Goal: Task Accomplishment & Management: Use online tool/utility

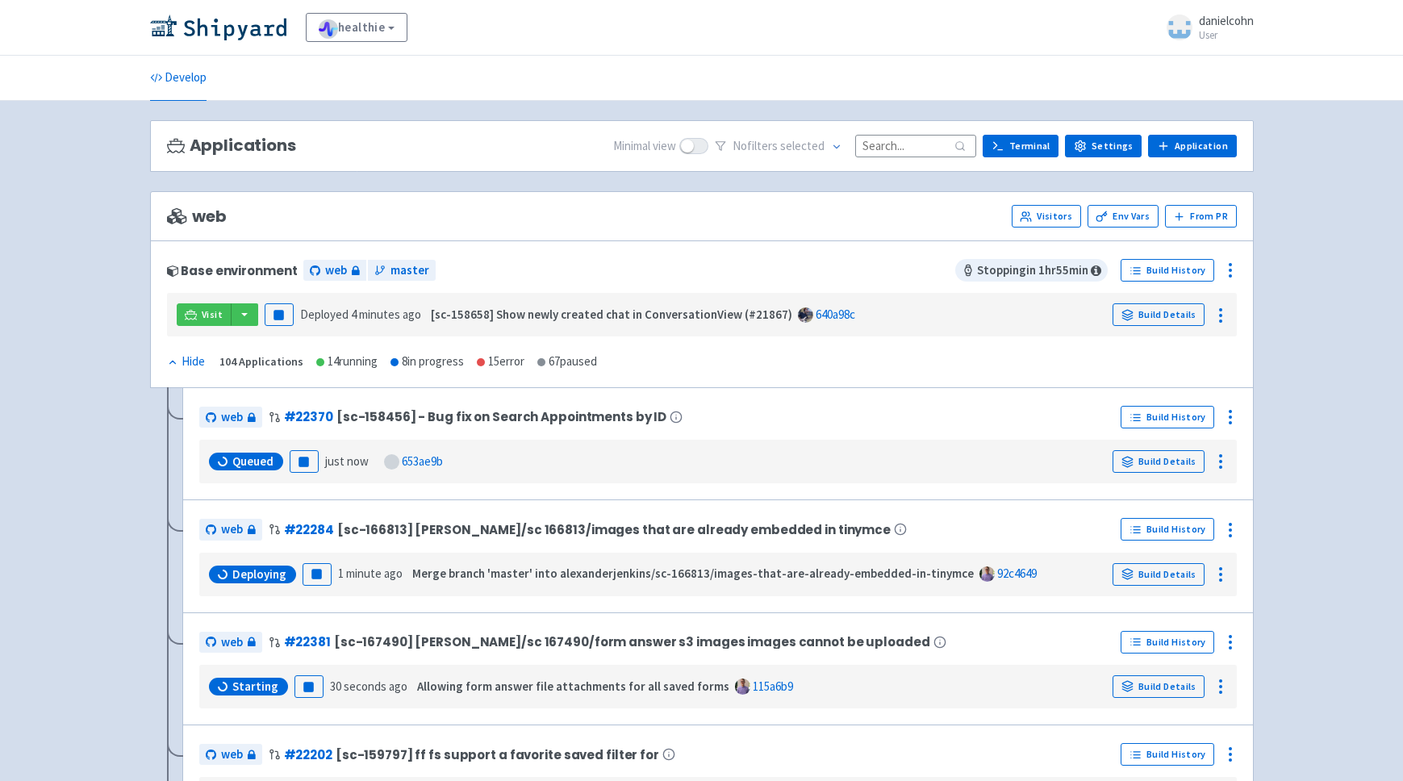
click at [921, 148] on input at bounding box center [915, 146] width 121 height 22
paste input "Manual user creation should use frontegg"
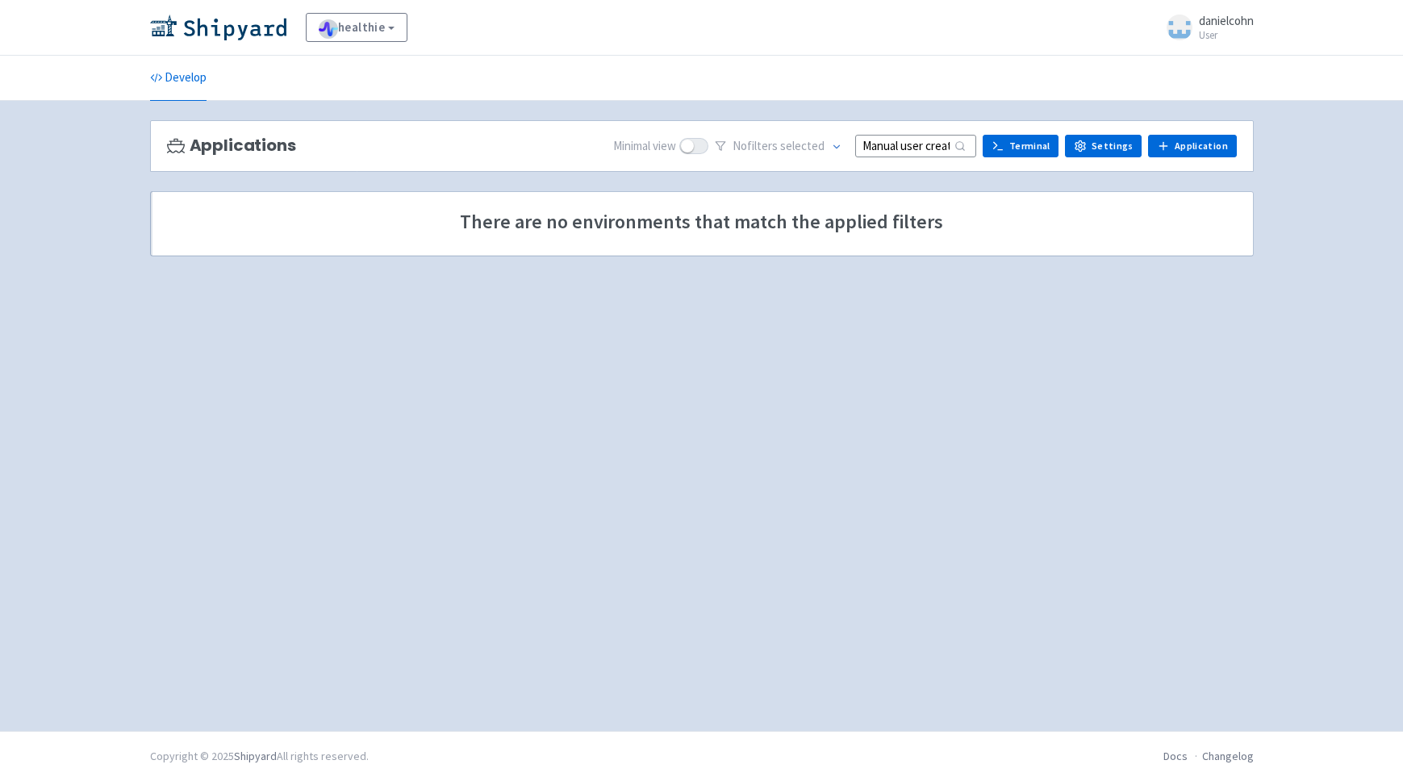
drag, startPoint x: 917, startPoint y: 144, endPoint x: 569, endPoint y: 113, distance: 349.0
click at [855, 135] on input "Manual user creation should use frontegg" at bounding box center [915, 146] width 121 height 22
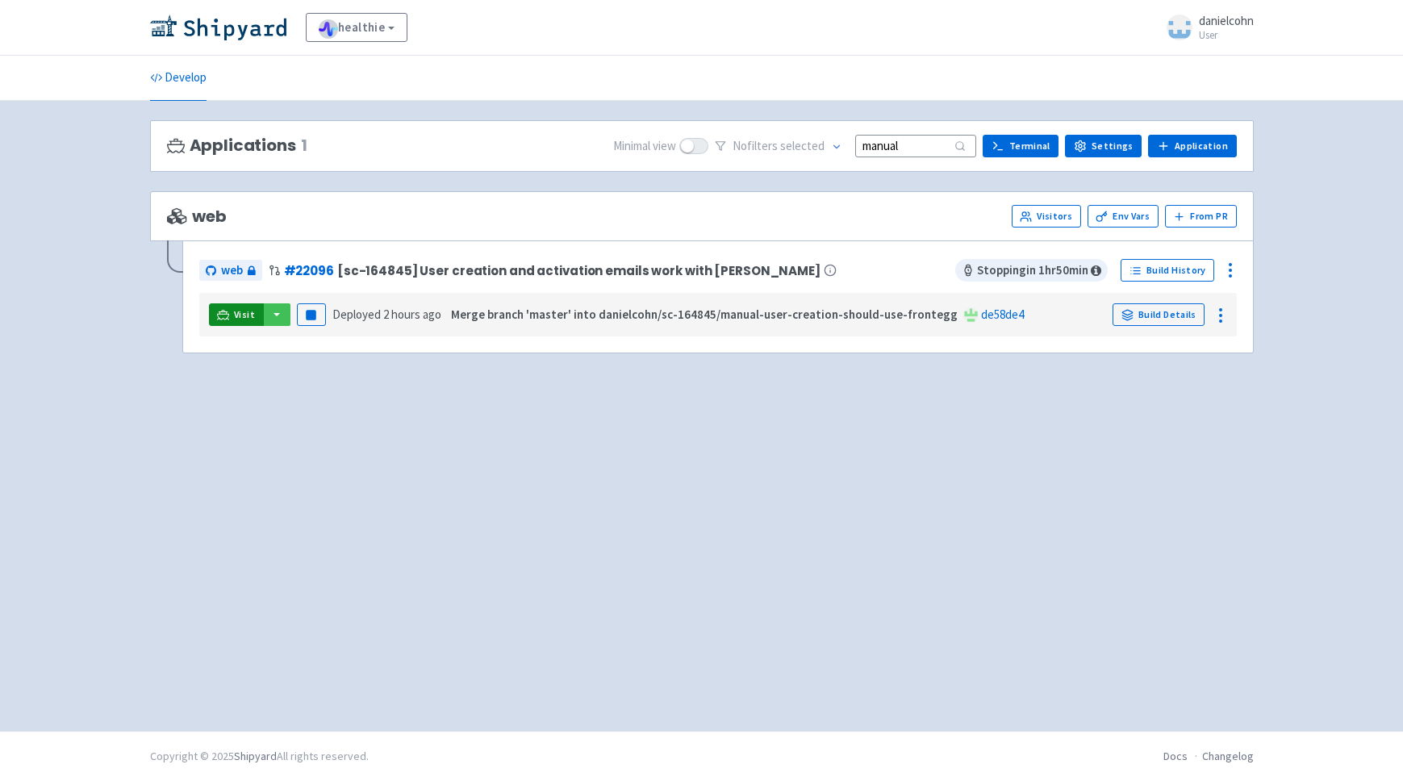
type input "manual"
click at [221, 308] on link "Visit" at bounding box center [236, 314] width 55 height 23
click at [1144, 219] on link "Env Vars" at bounding box center [1122, 216] width 71 height 23
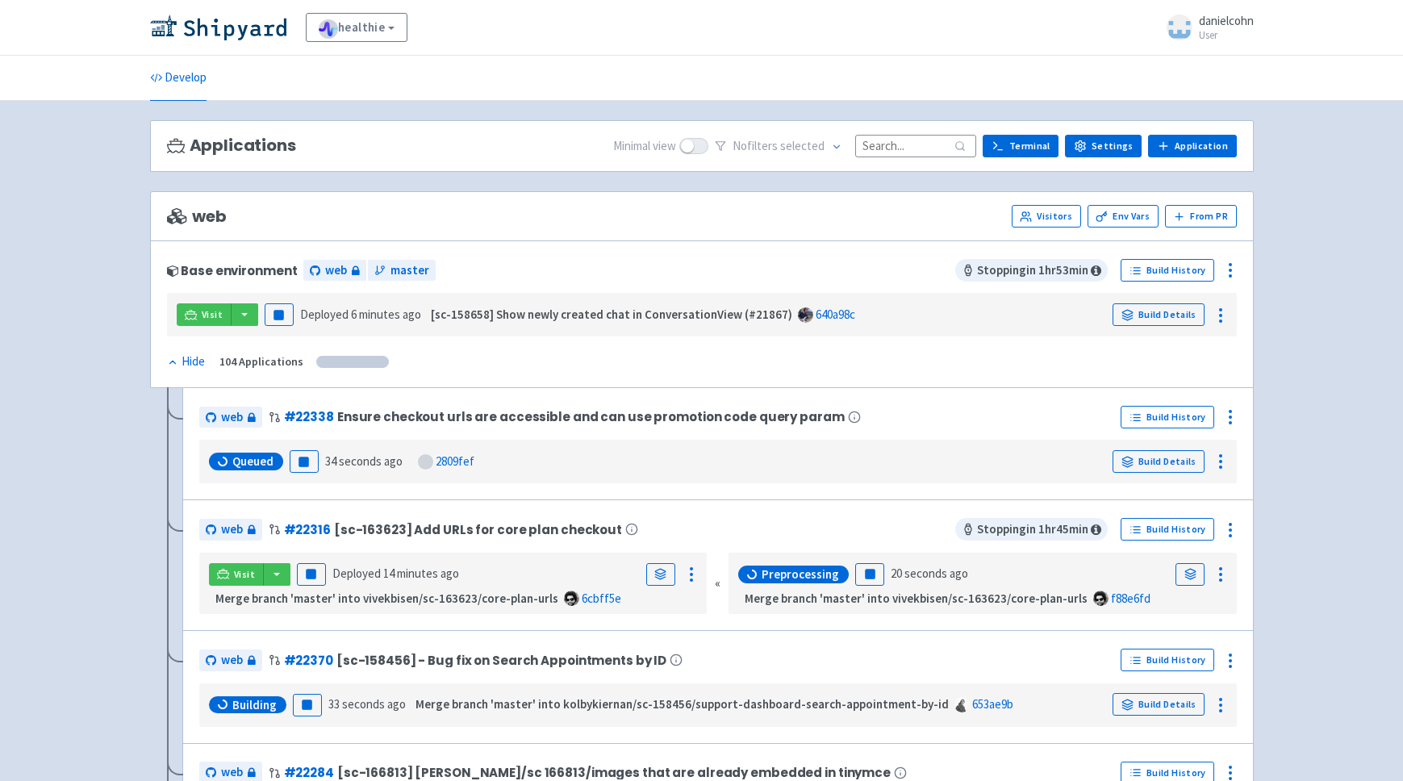
click at [903, 145] on input at bounding box center [915, 146] width 121 height 22
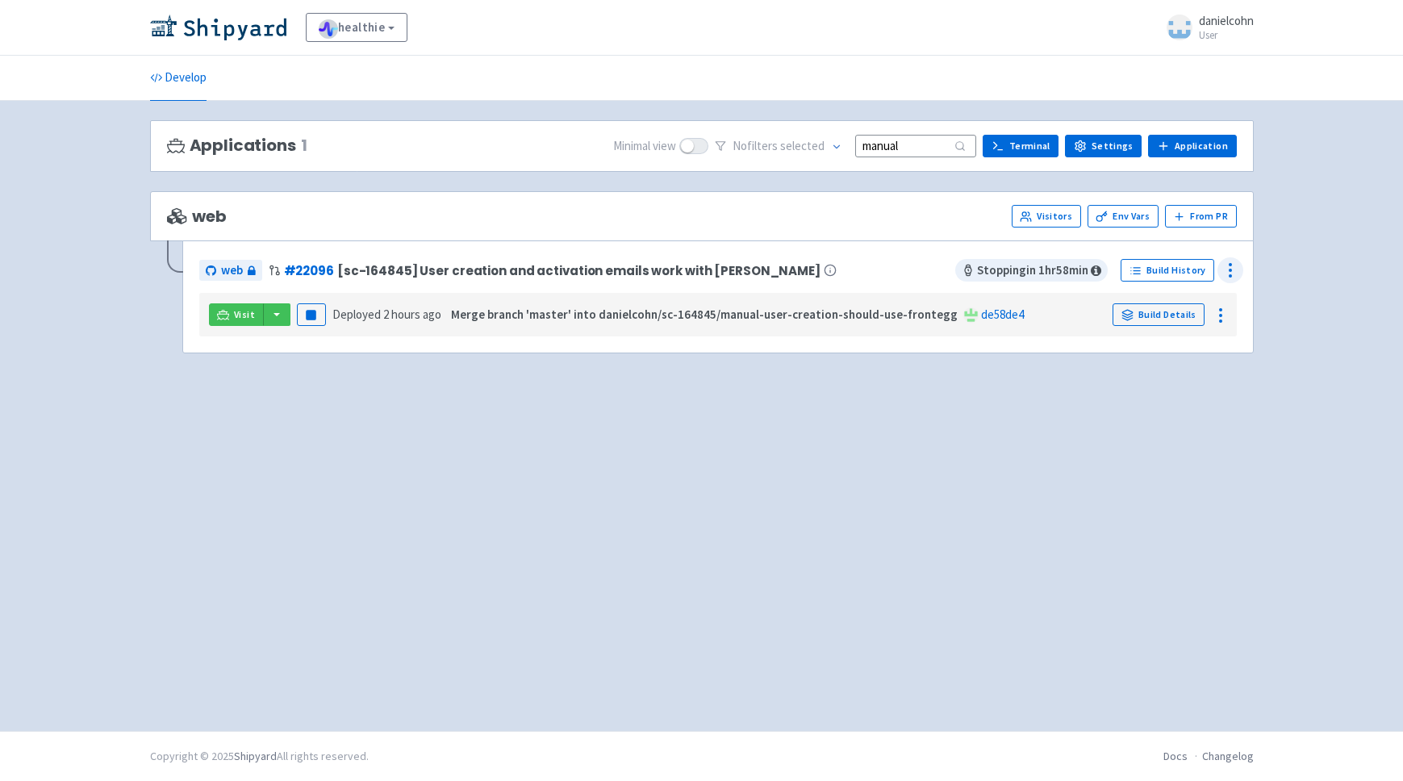
type input "manual"
click at [1228, 277] on icon at bounding box center [1229, 270] width 19 height 19
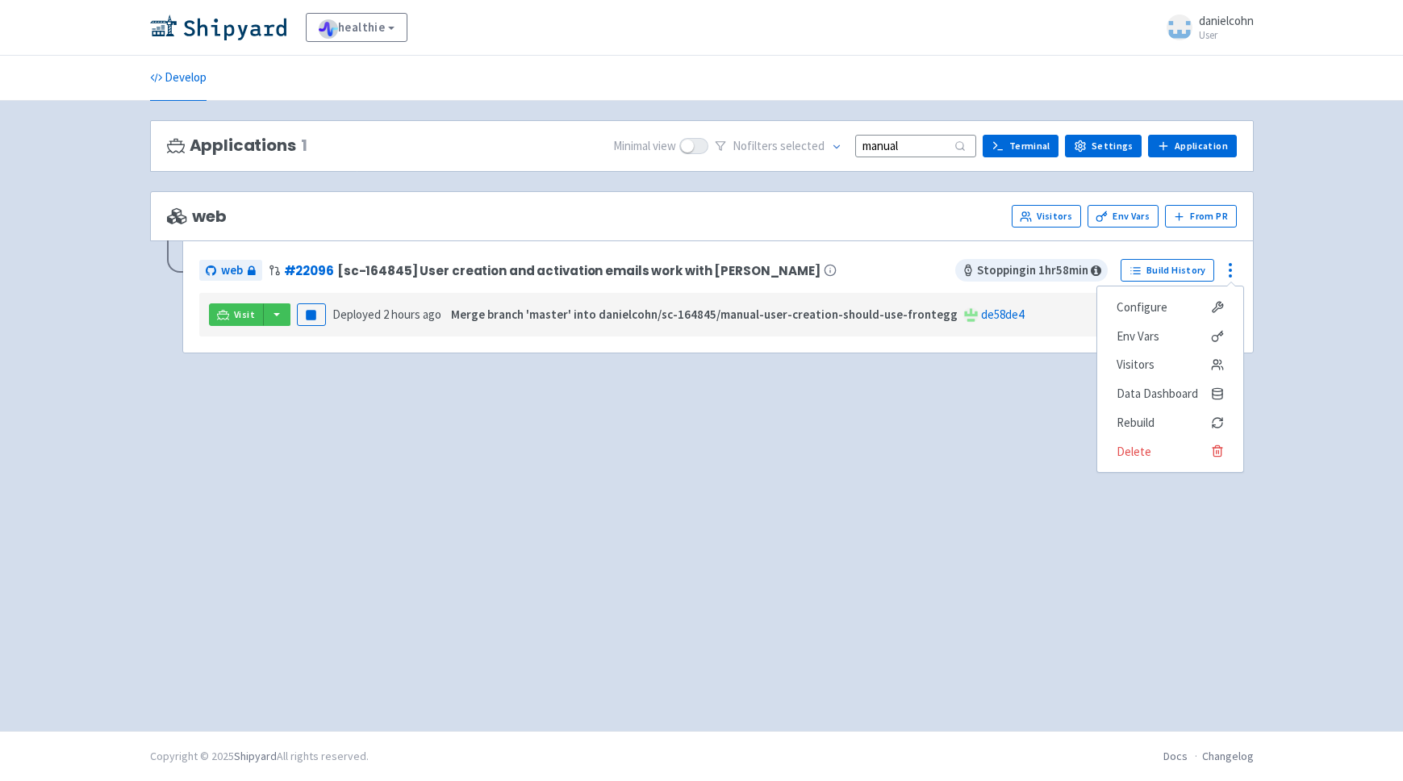
drag, startPoint x: 1013, startPoint y: 433, endPoint x: 1209, endPoint y: 344, distance: 215.2
click at [1016, 430] on div "Applications 1 Minimal view No filter s selected manual Terminal Settings Appli…" at bounding box center [701, 415] width 1103 height 591
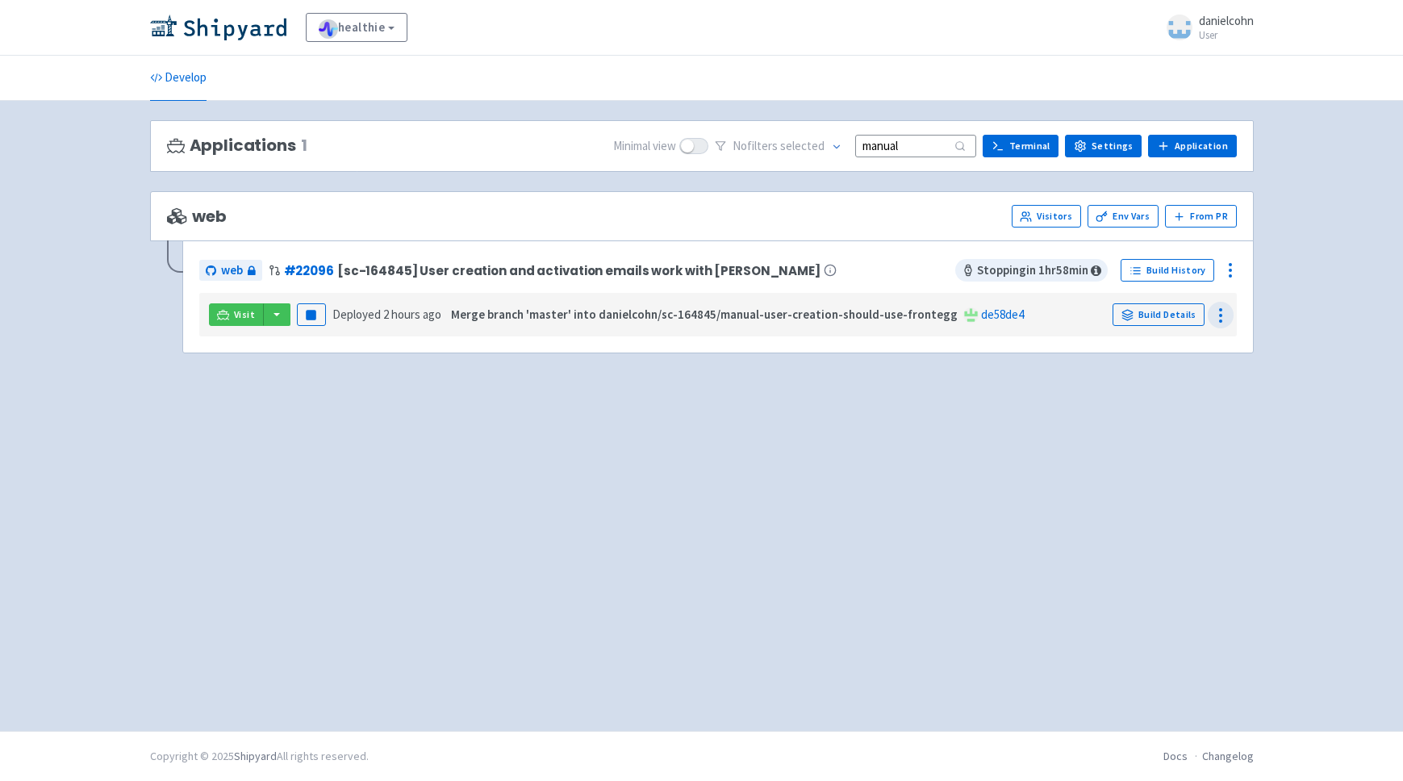
click at [1222, 324] on icon at bounding box center [1220, 315] width 19 height 19
drag, startPoint x: 856, startPoint y: 394, endPoint x: 424, endPoint y: 340, distance: 434.9
click at [795, 394] on div "Applications 1 Minimal view No filter s selected manual Terminal Settings Appli…" at bounding box center [701, 415] width 1103 height 591
click at [1233, 262] on div at bounding box center [1230, 270] width 26 height 26
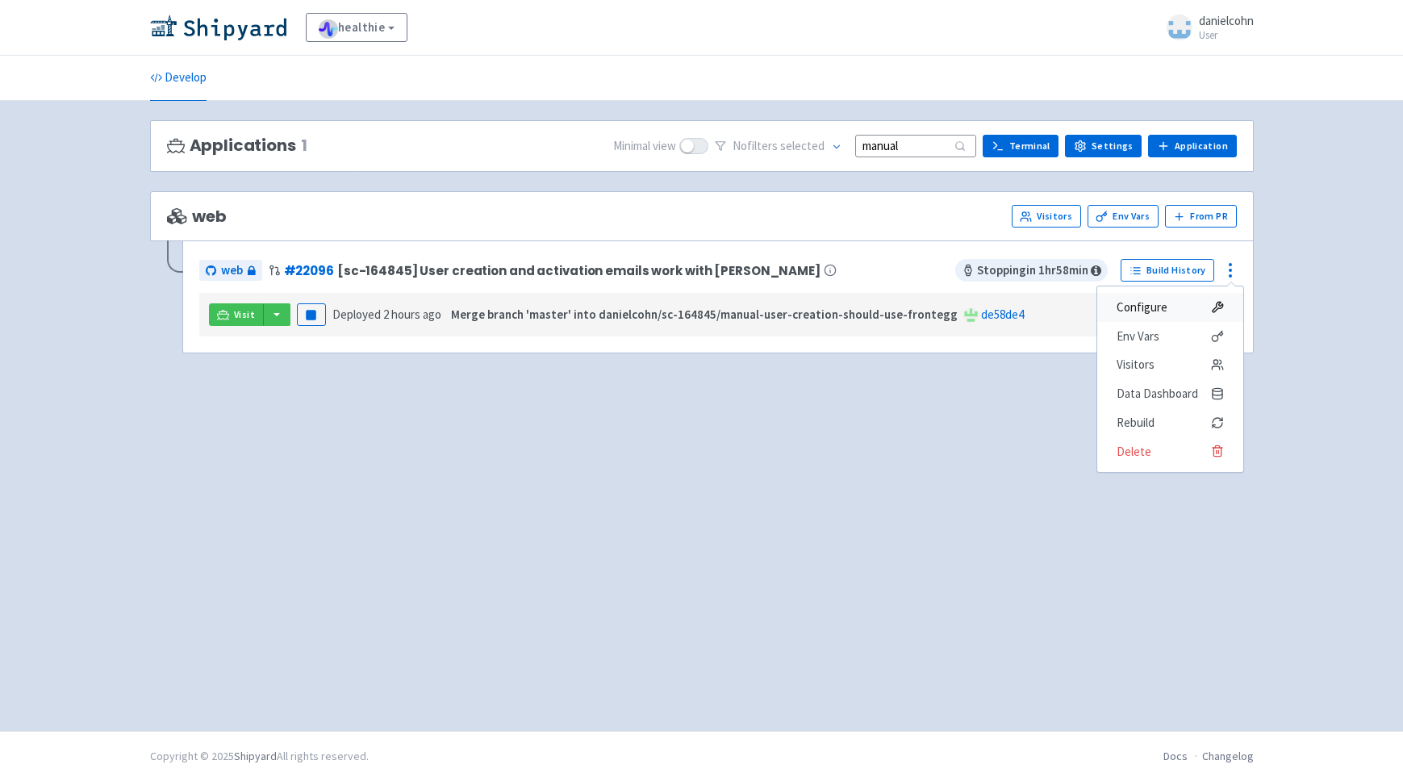
click at [1164, 304] on span "Configure" at bounding box center [1141, 307] width 51 height 23
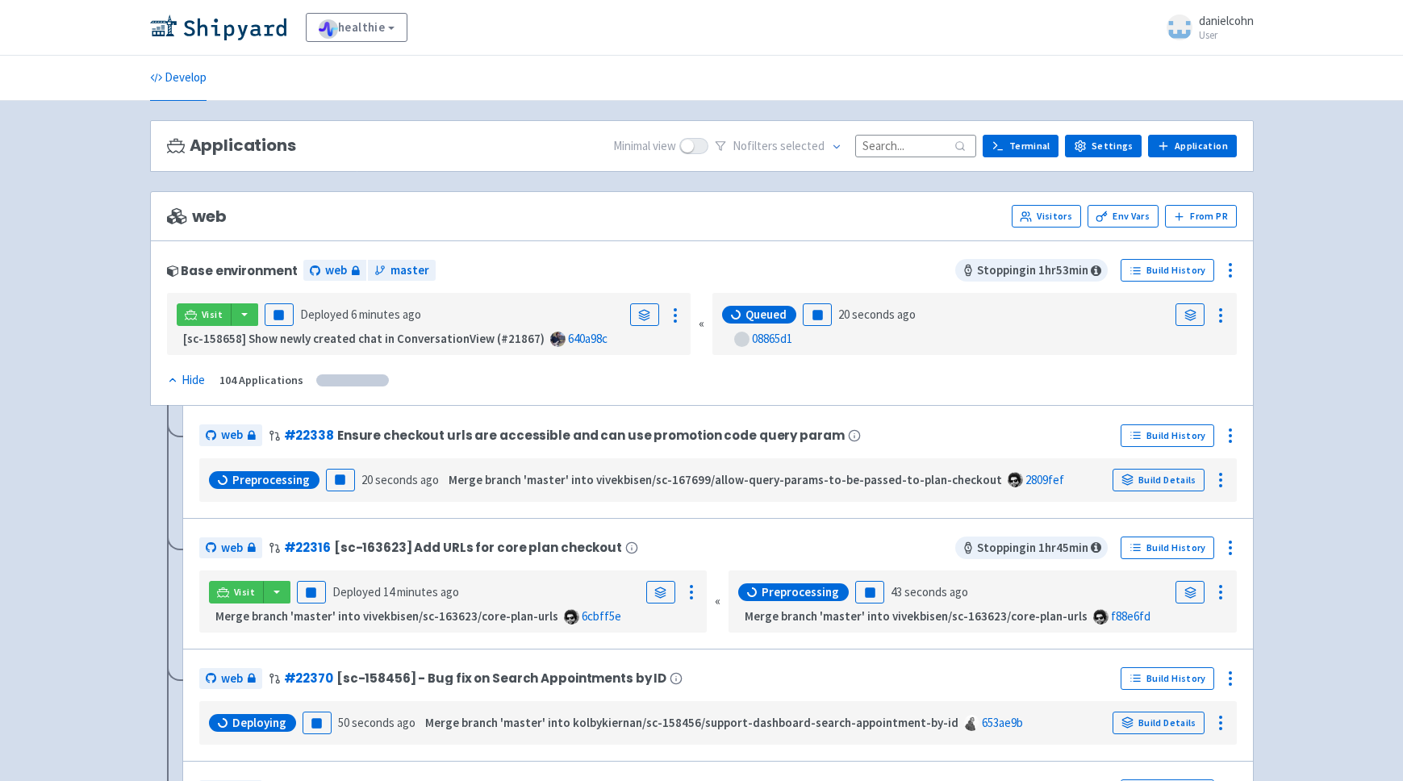
click at [916, 148] on input at bounding box center [915, 146] width 121 height 22
paste input "[URL][DOMAIN_NAME]"
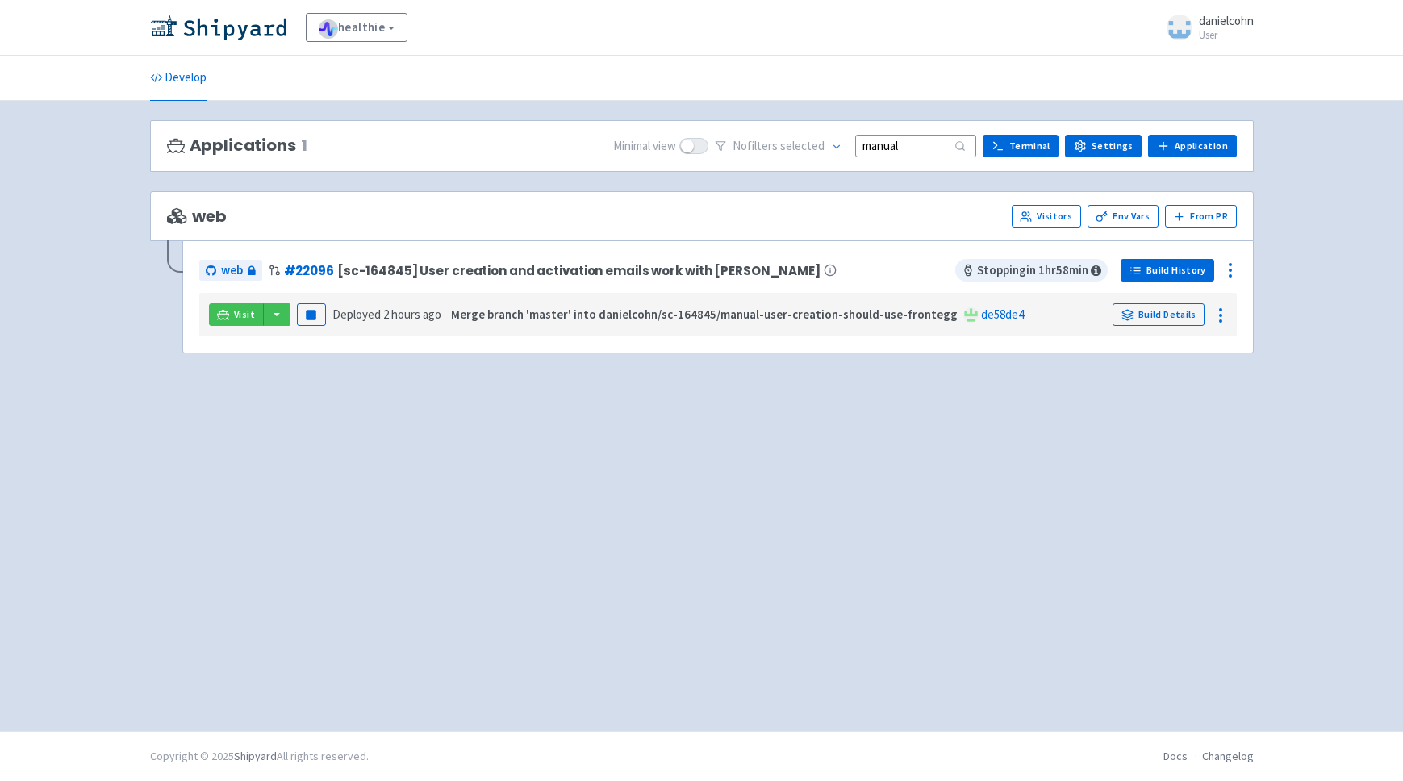
type input "manual"
click at [1163, 272] on link "Build History" at bounding box center [1167, 270] width 94 height 23
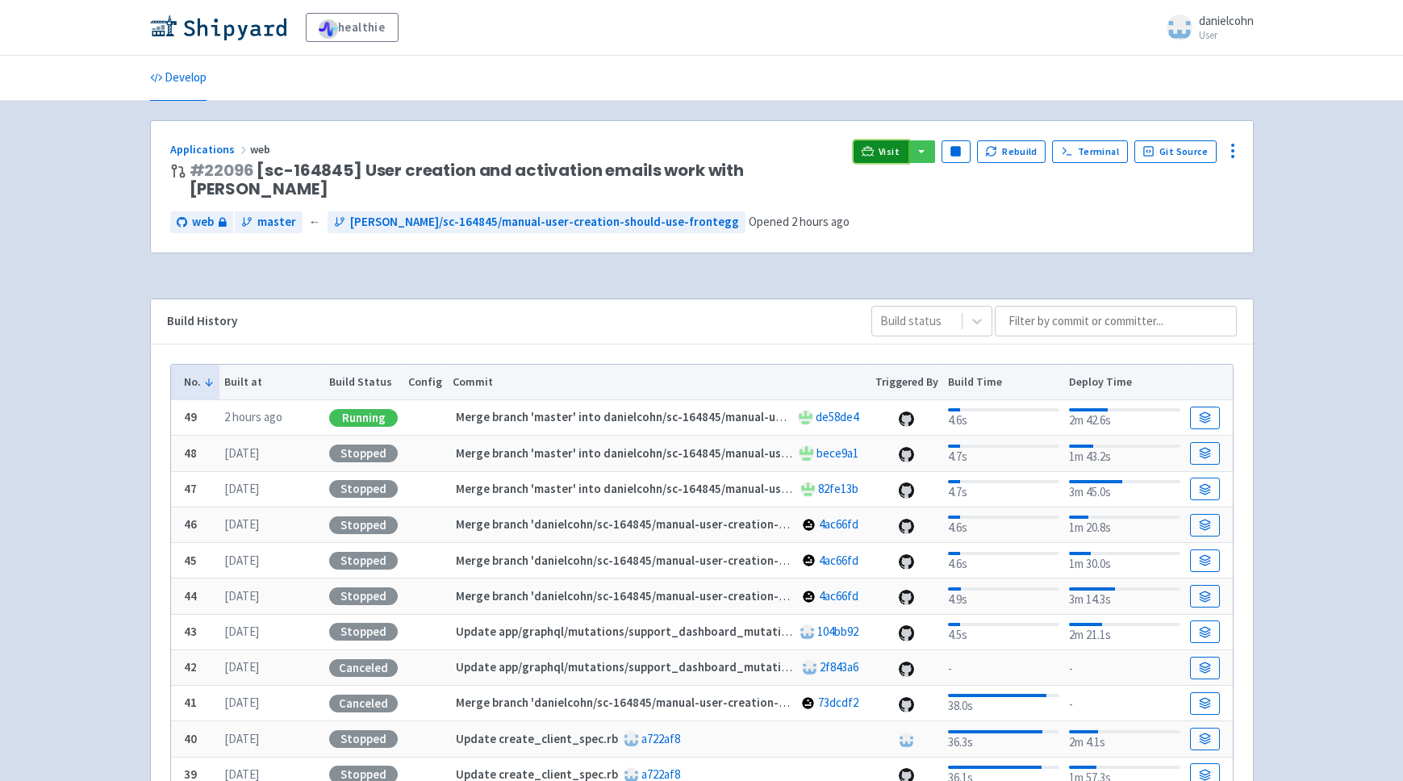
click at [882, 153] on link "Visit" at bounding box center [880, 151] width 55 height 23
click at [1233, 151] on circle at bounding box center [1233, 151] width 2 height 2
click at [1167, 266] on span "Env Vars" at bounding box center [1172, 274] width 107 height 23
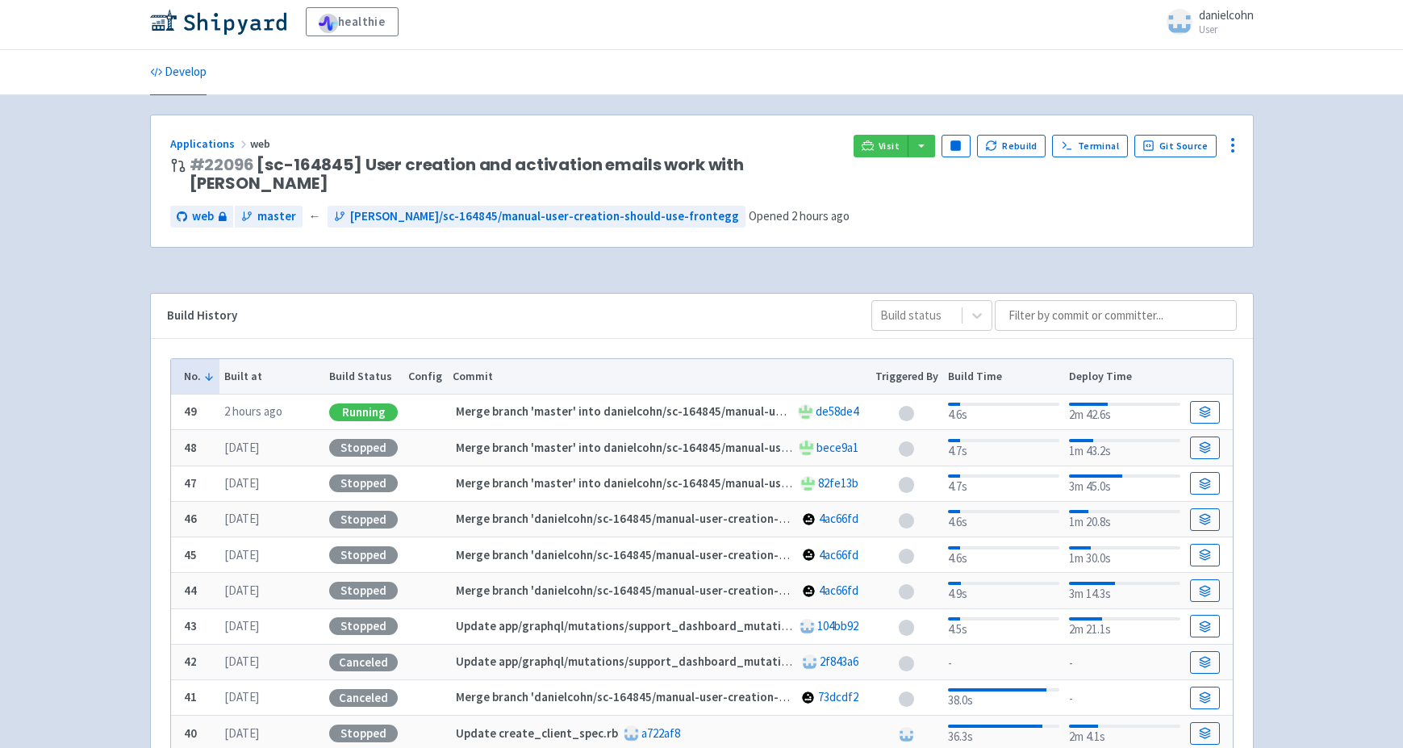
scroll to position [13, 0]
